Goal: Complete application form

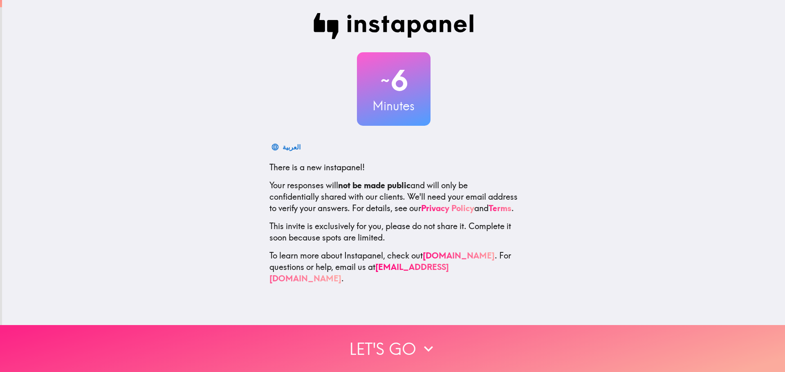
click at [396, 347] on button "Let's go" at bounding box center [392, 348] width 785 height 47
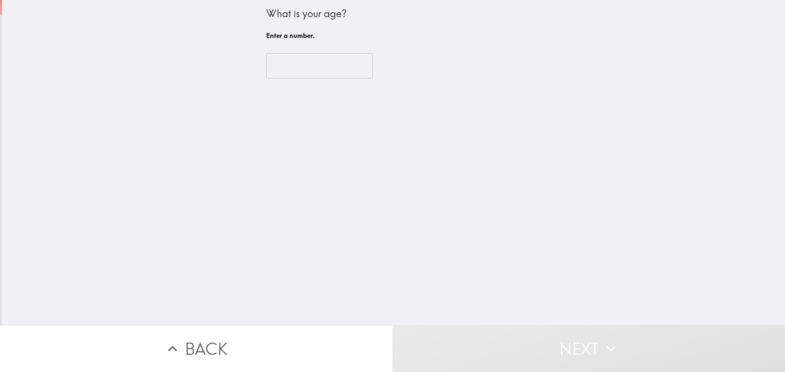
click at [313, 67] on input "number" at bounding box center [319, 65] width 107 height 25
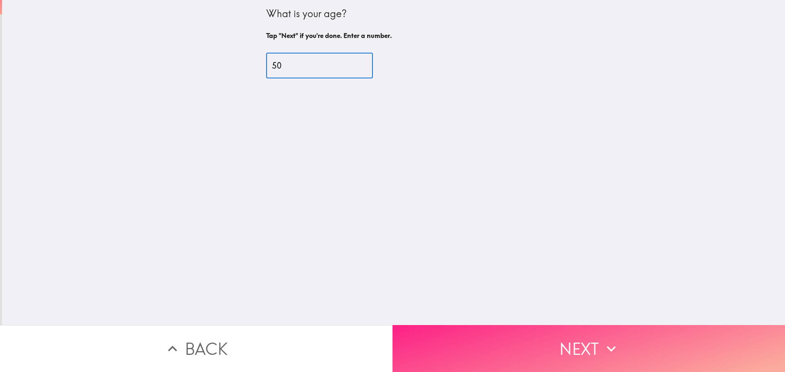
type input "50"
click at [628, 344] on button "Next" at bounding box center [588, 348] width 392 height 47
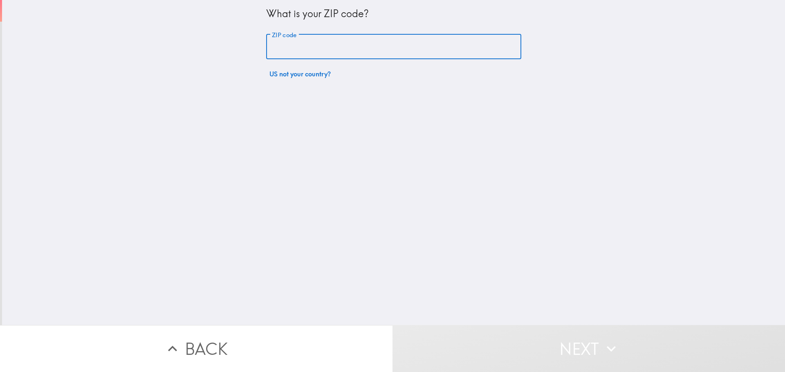
click at [310, 55] on input "ZIP code" at bounding box center [393, 46] width 255 height 25
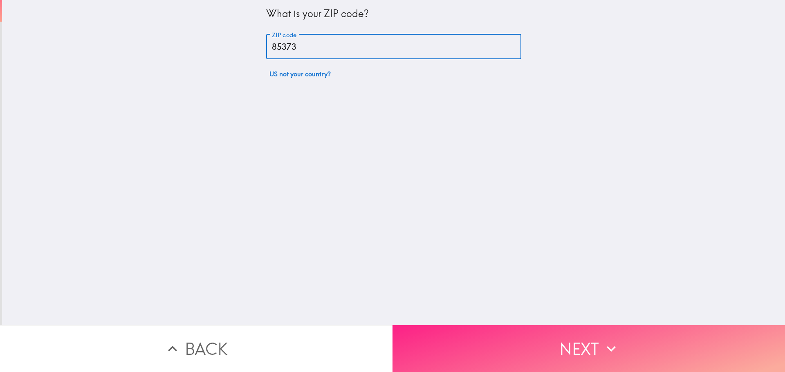
type input "85373"
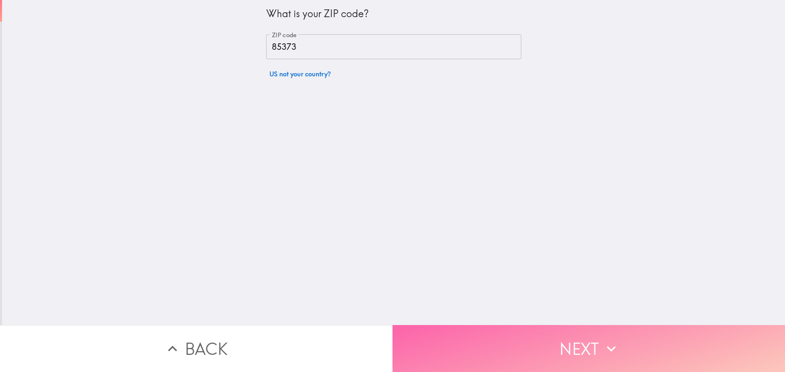
click at [549, 342] on button "Next" at bounding box center [588, 348] width 392 height 47
